Goal: Task Accomplishment & Management: Use online tool/utility

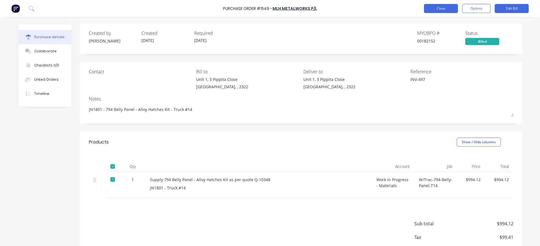
click at [437, 7] on button "Close" at bounding box center [441, 8] width 34 height 9
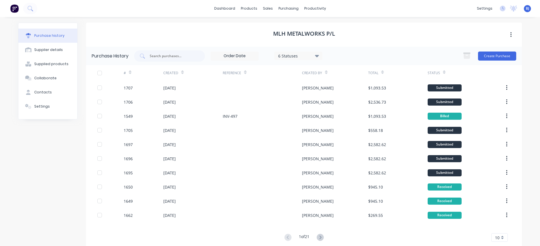
click at [509, 34] on button "button" at bounding box center [510, 35] width 13 height 10
click at [510, 34] on icon "button" at bounding box center [510, 34] width 1 height 5
click at [485, 22] on div "Purchase history Supplier details Supplied products Collaborate Contacts Settin…" at bounding box center [269, 137] width 515 height 240
click at [35, 108] on div "Settings" at bounding box center [42, 106] width 16 height 5
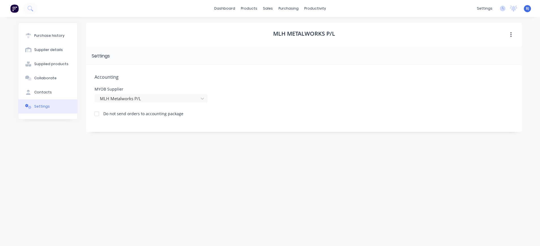
click at [53, 159] on div "Purchase history Supplier details Supplied products Collaborate Contacts Settin…" at bounding box center [47, 129] width 59 height 212
click at [314, 7] on div "productivity" at bounding box center [314, 8] width 27 height 8
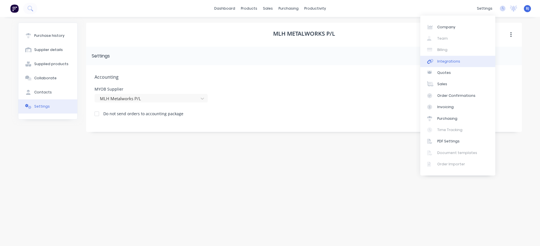
click at [451, 59] on div "Integrations" at bounding box center [448, 61] width 23 height 5
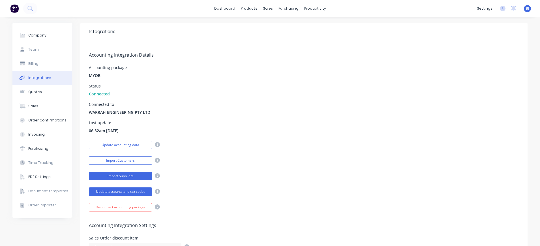
click at [138, 174] on button "Import Suppliers" at bounding box center [120, 176] width 63 height 8
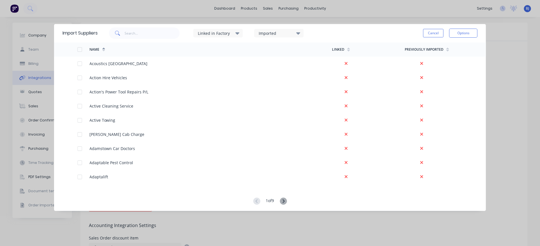
scroll to position [340, 0]
click at [141, 33] on input "text" at bounding box center [152, 32] width 55 height 11
type input "aj"
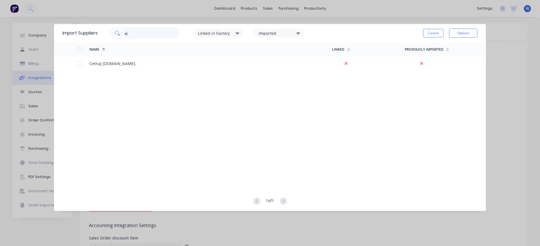
drag, startPoint x: 143, startPoint y: 33, endPoint x: 116, endPoint y: 32, distance: 26.3
click at [116, 32] on div "aj" at bounding box center [144, 32] width 71 height 11
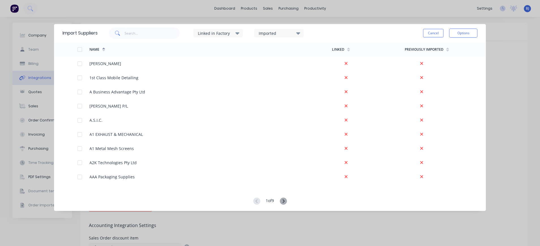
click at [439, 33] on button "Cancel" at bounding box center [433, 33] width 20 height 8
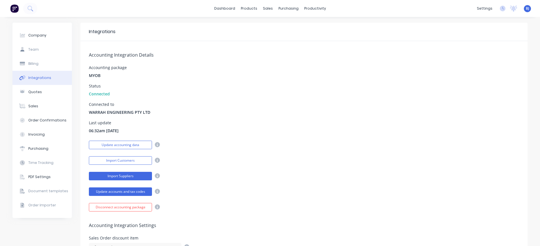
click at [132, 175] on button "Import Suppliers" at bounding box center [120, 176] width 63 height 8
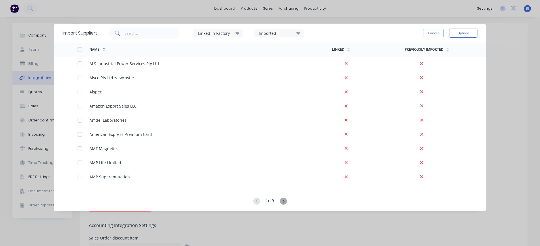
scroll to position [566, 0]
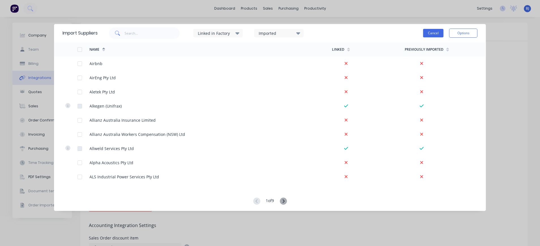
click at [428, 35] on button "Cancel" at bounding box center [433, 33] width 20 height 8
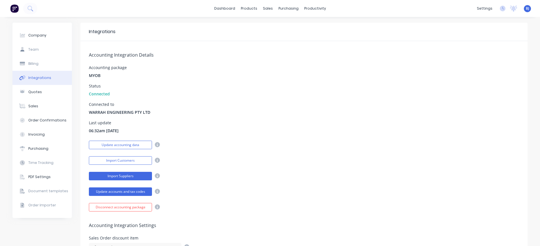
click at [138, 177] on button "Import Suppliers" at bounding box center [120, 176] width 63 height 8
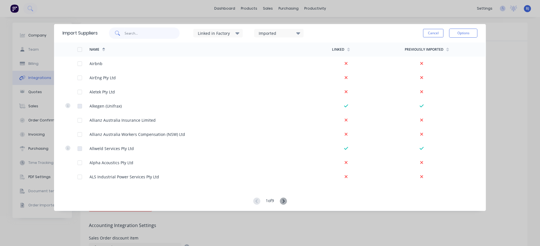
click at [154, 32] on input "text" at bounding box center [152, 32] width 55 height 11
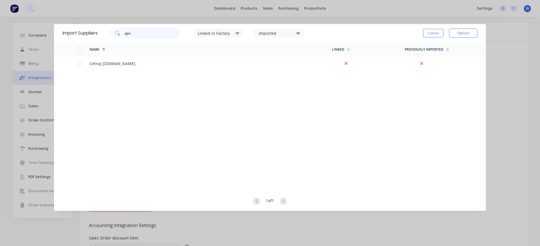
type input "ajm"
drag, startPoint x: 144, startPoint y: 36, endPoint x: 118, endPoint y: 35, distance: 26.6
click at [118, 35] on div "ajm" at bounding box center [144, 32] width 71 height 11
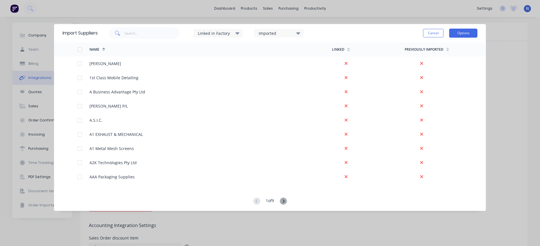
click at [462, 32] on button "Options" at bounding box center [463, 33] width 28 height 9
click at [431, 32] on button "Cancel" at bounding box center [433, 33] width 20 height 8
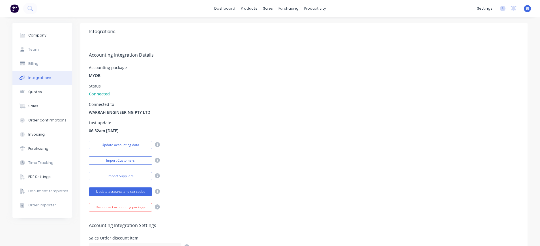
click at [42, 76] on div "Integrations" at bounding box center [39, 77] width 23 height 5
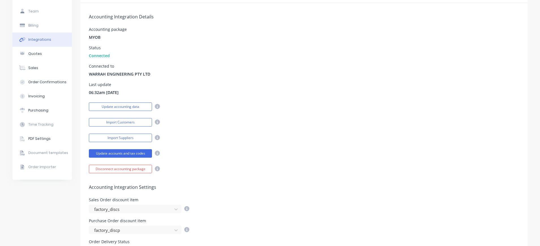
scroll to position [0, 0]
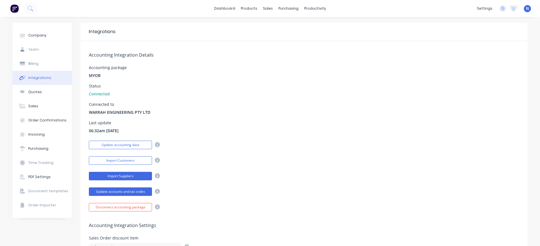
click at [118, 175] on button "Import Suppliers" at bounding box center [120, 176] width 63 height 8
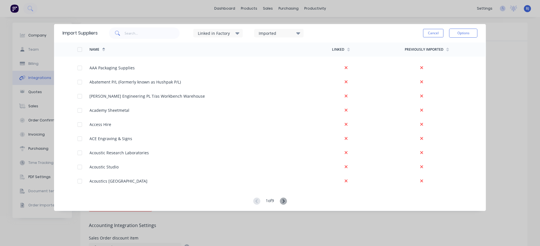
scroll to position [113, 0]
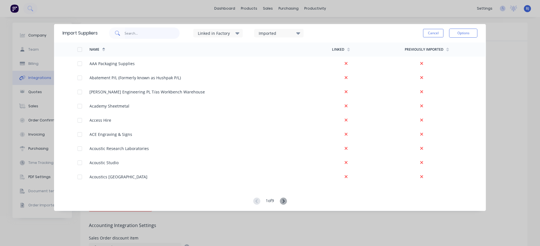
click at [136, 31] on input "text" at bounding box center [152, 32] width 55 height 11
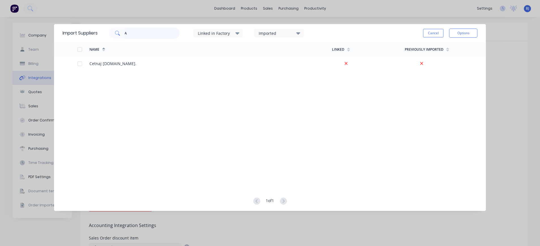
type input "A"
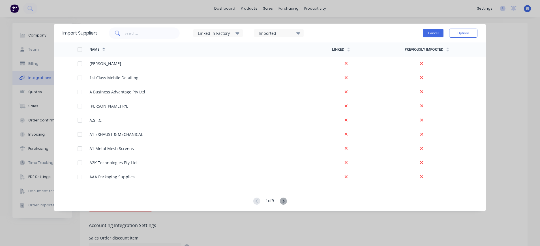
click at [429, 35] on button "Cancel" at bounding box center [433, 33] width 20 height 8
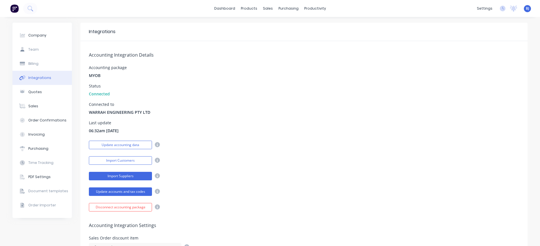
click at [144, 174] on button "Import Suppliers" at bounding box center [120, 176] width 63 height 8
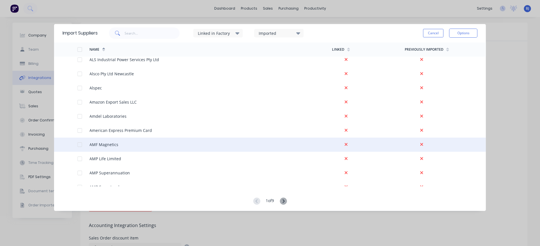
scroll to position [679, 0]
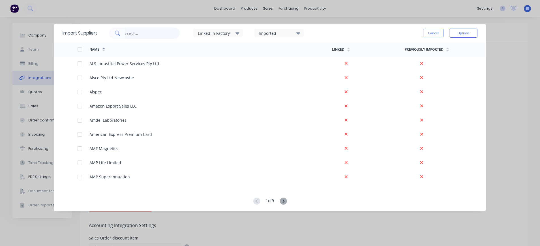
click at [145, 30] on input "text" at bounding box center [152, 32] width 55 height 11
type input "Aj"
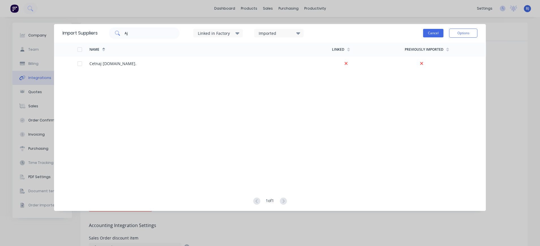
click at [440, 33] on button "Cancel" at bounding box center [433, 33] width 20 height 8
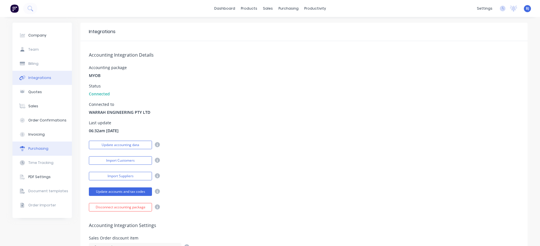
drag, startPoint x: 37, startPoint y: 148, endPoint x: 41, endPoint y: 149, distance: 4.1
click at [37, 148] on div "Purchasing" at bounding box center [38, 148] width 20 height 5
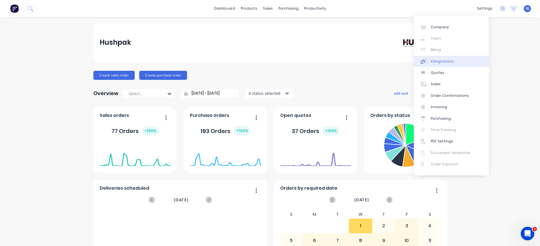
click at [442, 59] on div "Integrations" at bounding box center [442, 61] width 23 height 5
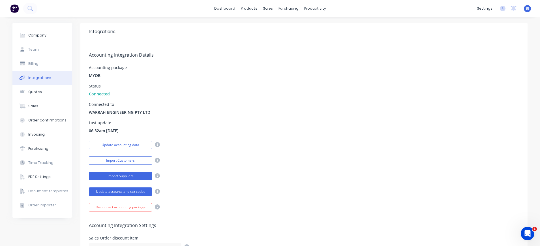
click at [132, 177] on button "Import Suppliers" at bounding box center [120, 176] width 63 height 8
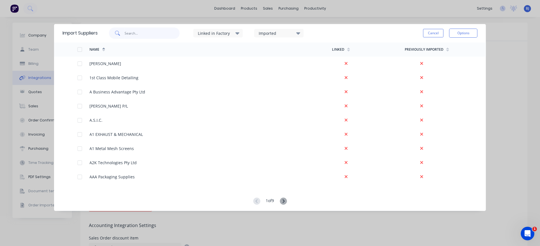
click at [136, 37] on input "text" at bounding box center [152, 32] width 55 height 11
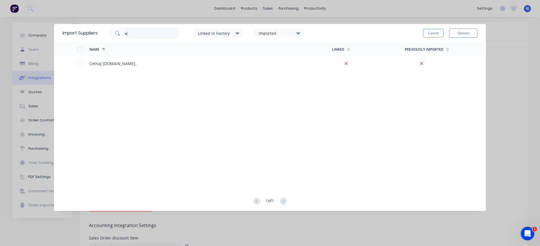
type input "a"
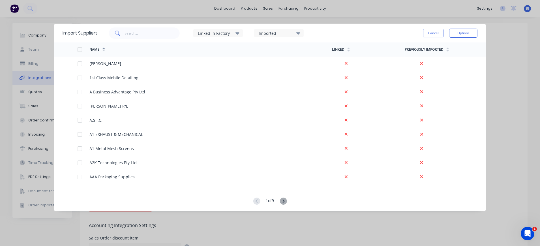
click at [239, 33] on icon at bounding box center [237, 33] width 4 height 2
click at [299, 33] on icon at bounding box center [298, 33] width 4 height 2
click at [154, 34] on input "text" at bounding box center [152, 32] width 55 height 11
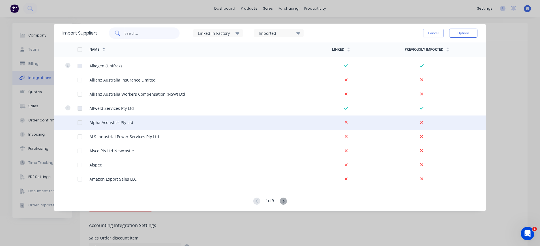
scroll to position [493, 0]
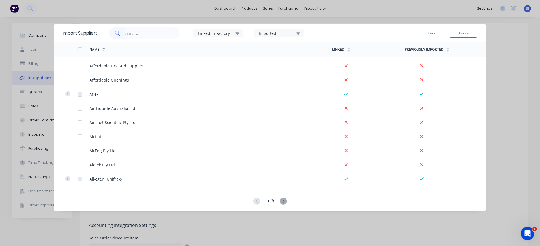
drag, startPoint x: 426, startPoint y: 32, endPoint x: 423, endPoint y: 33, distance: 2.9
click at [425, 32] on button "Cancel" at bounding box center [433, 33] width 20 height 8
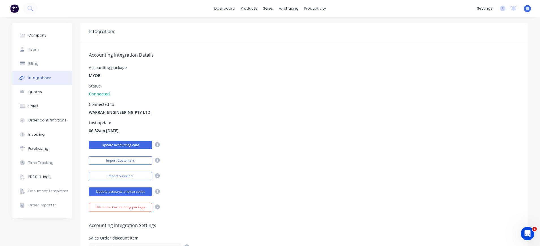
click at [139, 148] on button "Update accounting data" at bounding box center [120, 145] width 63 height 8
click at [143, 144] on button "Update accounting data" at bounding box center [120, 145] width 63 height 8
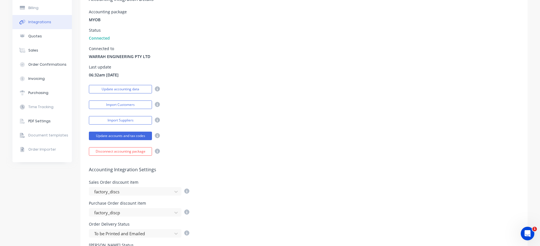
scroll to position [0, 0]
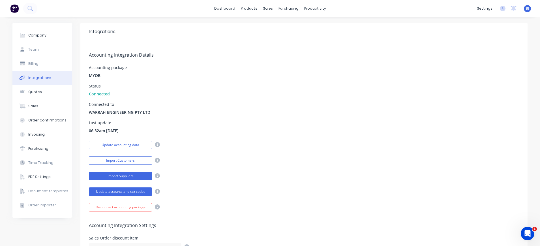
click at [130, 176] on button "Import Suppliers" at bounding box center [120, 176] width 63 height 8
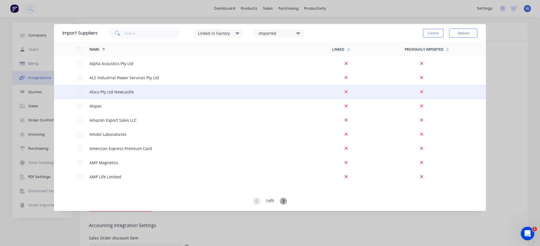
scroll to position [566, 0]
drag, startPoint x: 86, startPoint y: 90, endPoint x: 83, endPoint y: 88, distance: 3.3
click at [85, 89] on div at bounding box center [84, 92] width 12 height 14
click at [80, 91] on div at bounding box center [79, 91] width 11 height 11
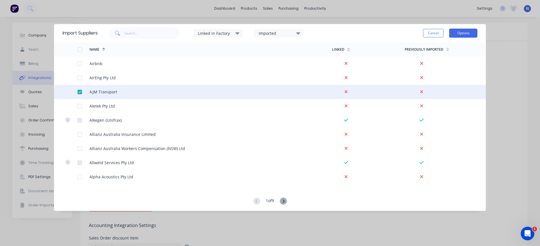
click at [467, 34] on button "Options" at bounding box center [463, 33] width 28 height 9
click at [445, 48] on div "Import selected suppliers" at bounding box center [451, 49] width 44 height 14
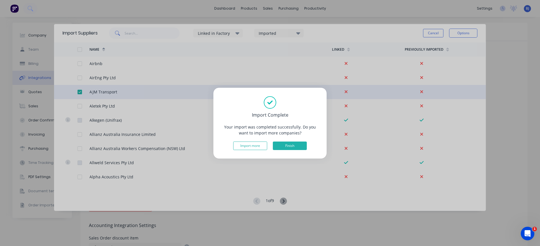
click at [289, 147] on button "Finish" at bounding box center [290, 146] width 34 height 8
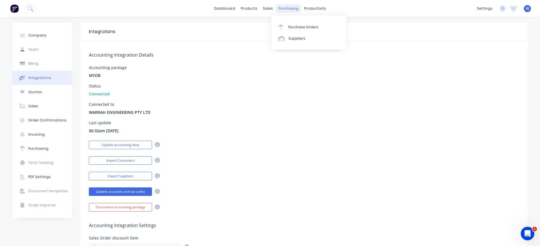
drag, startPoint x: 289, startPoint y: 8, endPoint x: 292, endPoint y: 12, distance: 4.8
click at [290, 9] on div "purchasing" at bounding box center [289, 8] width 26 height 8
click at [294, 26] on div "Purchase Orders" at bounding box center [303, 27] width 30 height 5
